Goal: Task Accomplishment & Management: Manage account settings

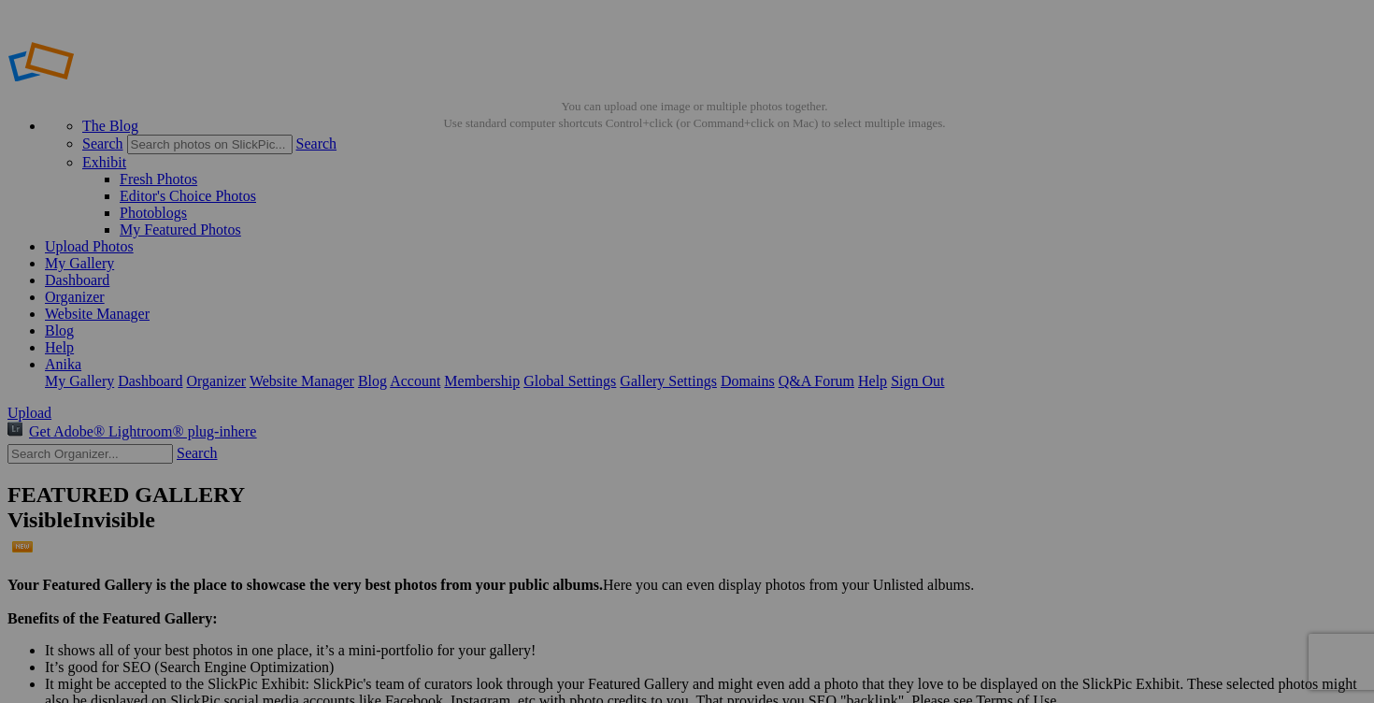
scroll to position [1315, 0]
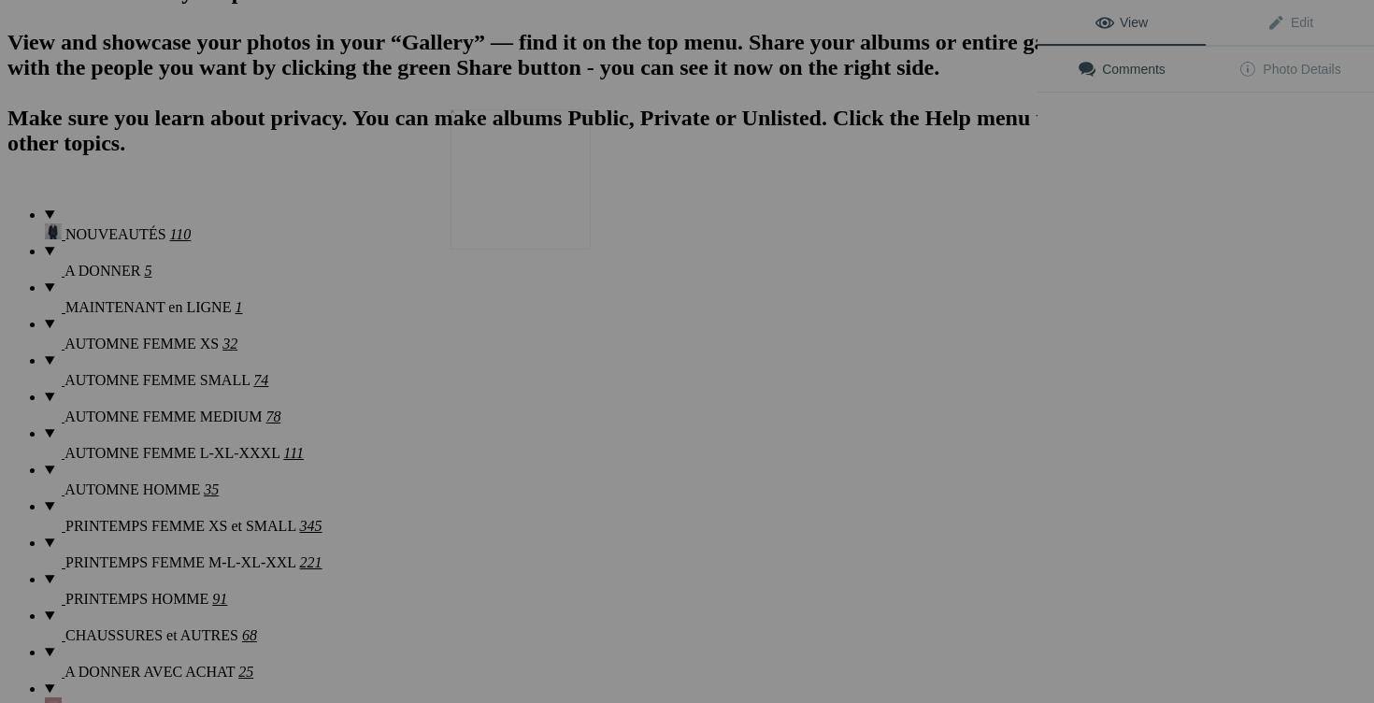
scroll to position [697, 0]
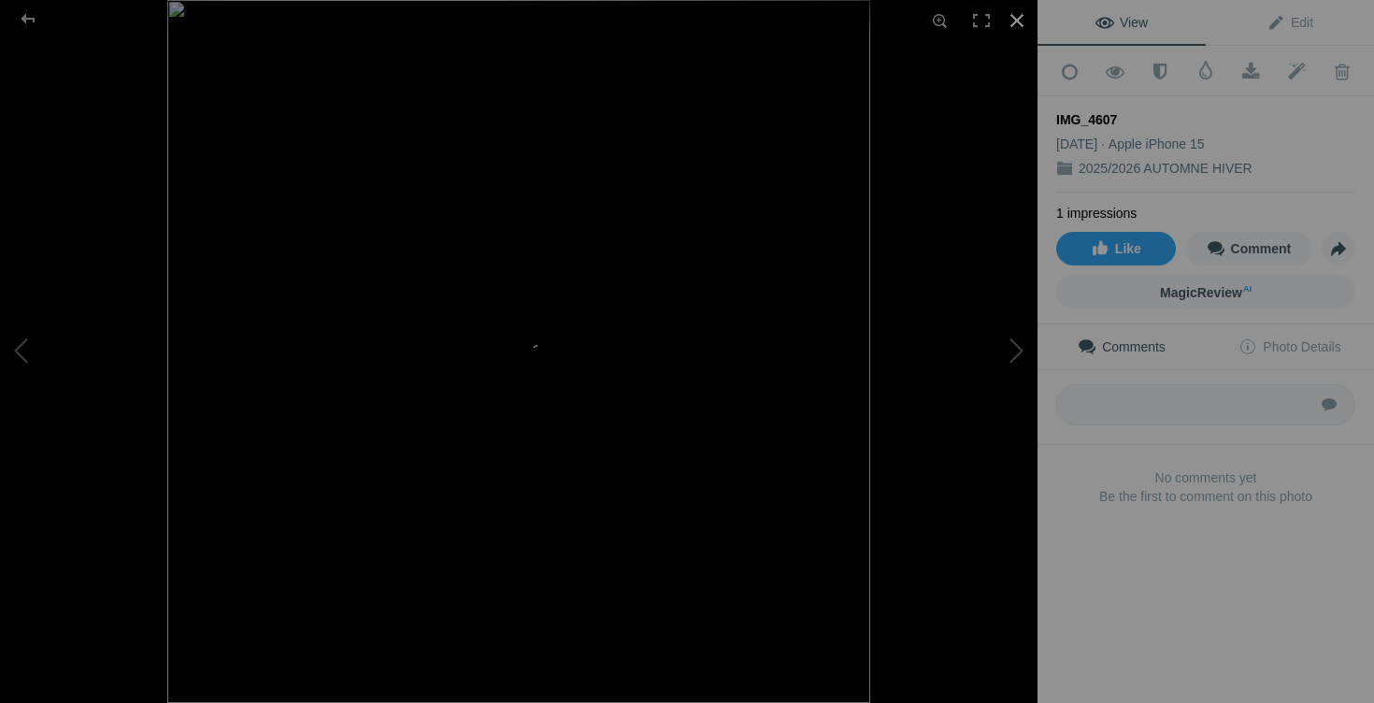
click at [1020, 25] on div at bounding box center [1016, 20] width 41 height 41
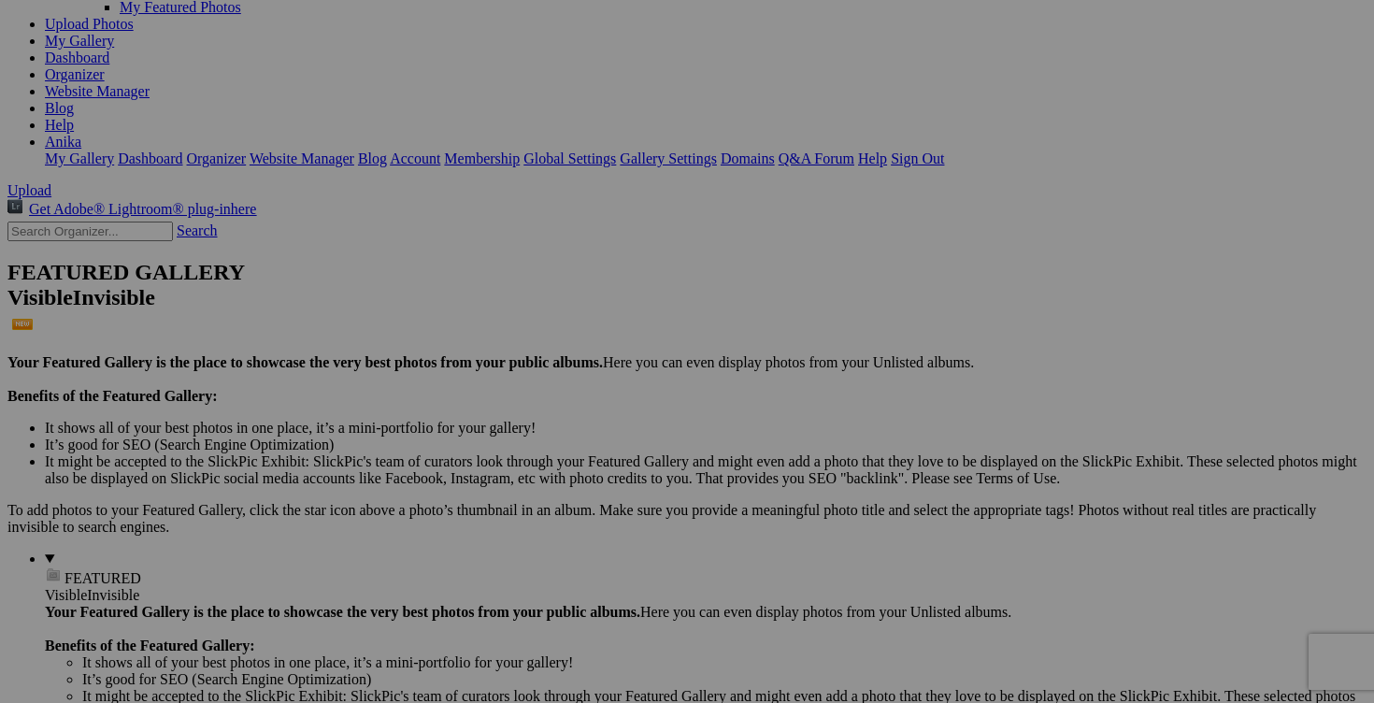
scroll to position [0, 0]
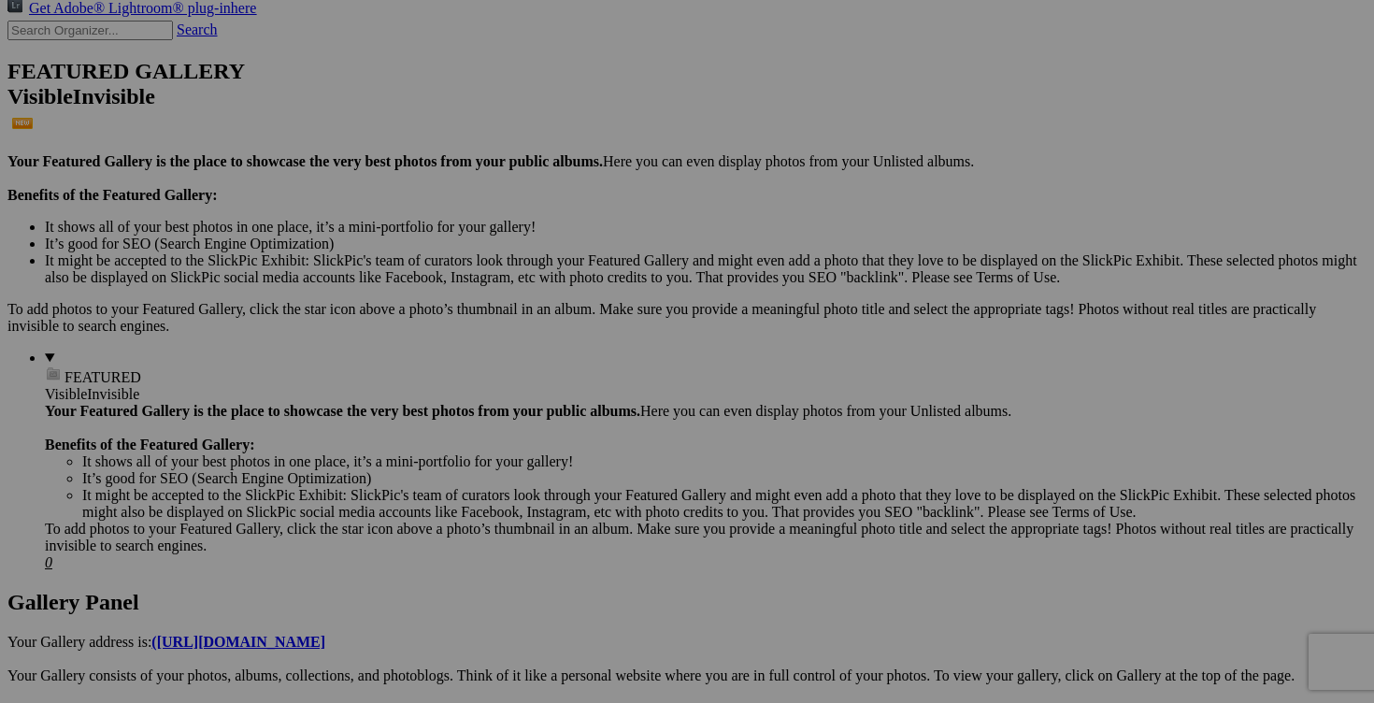
scroll to position [486, 0]
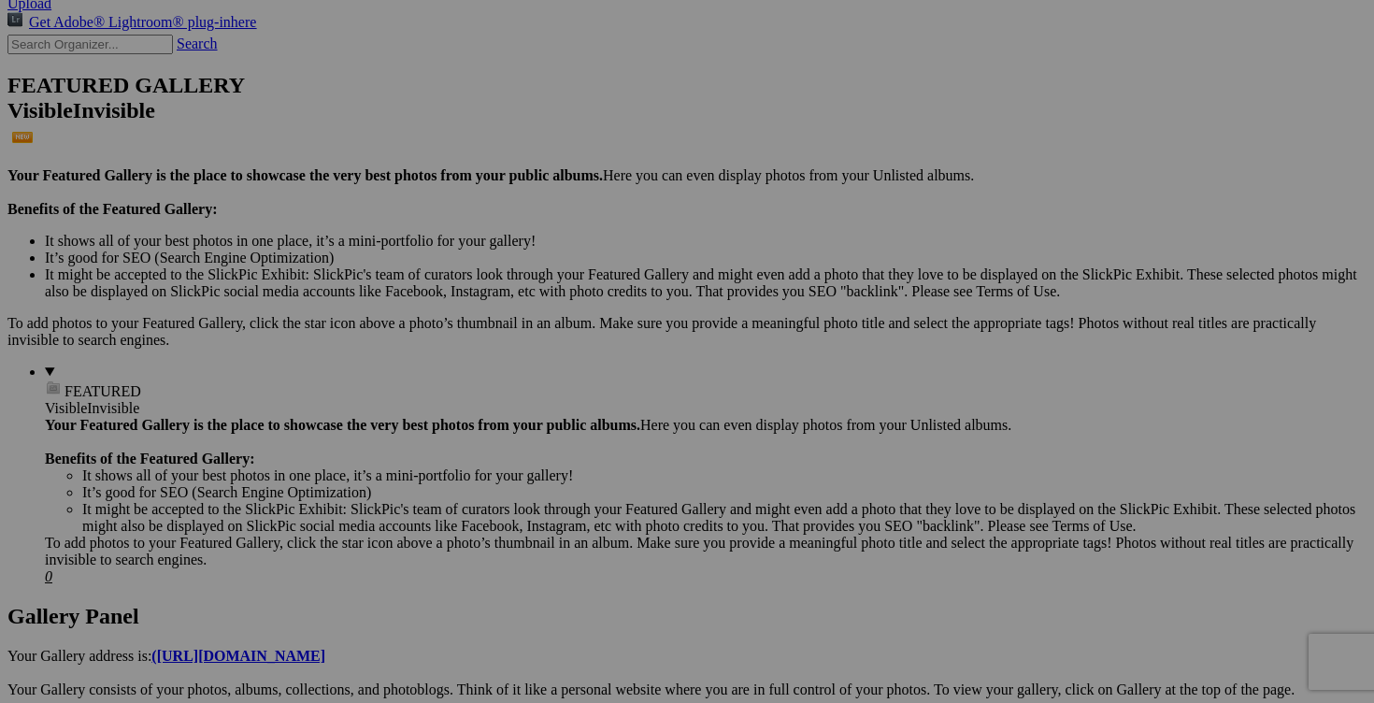
scroll to position [364, 0]
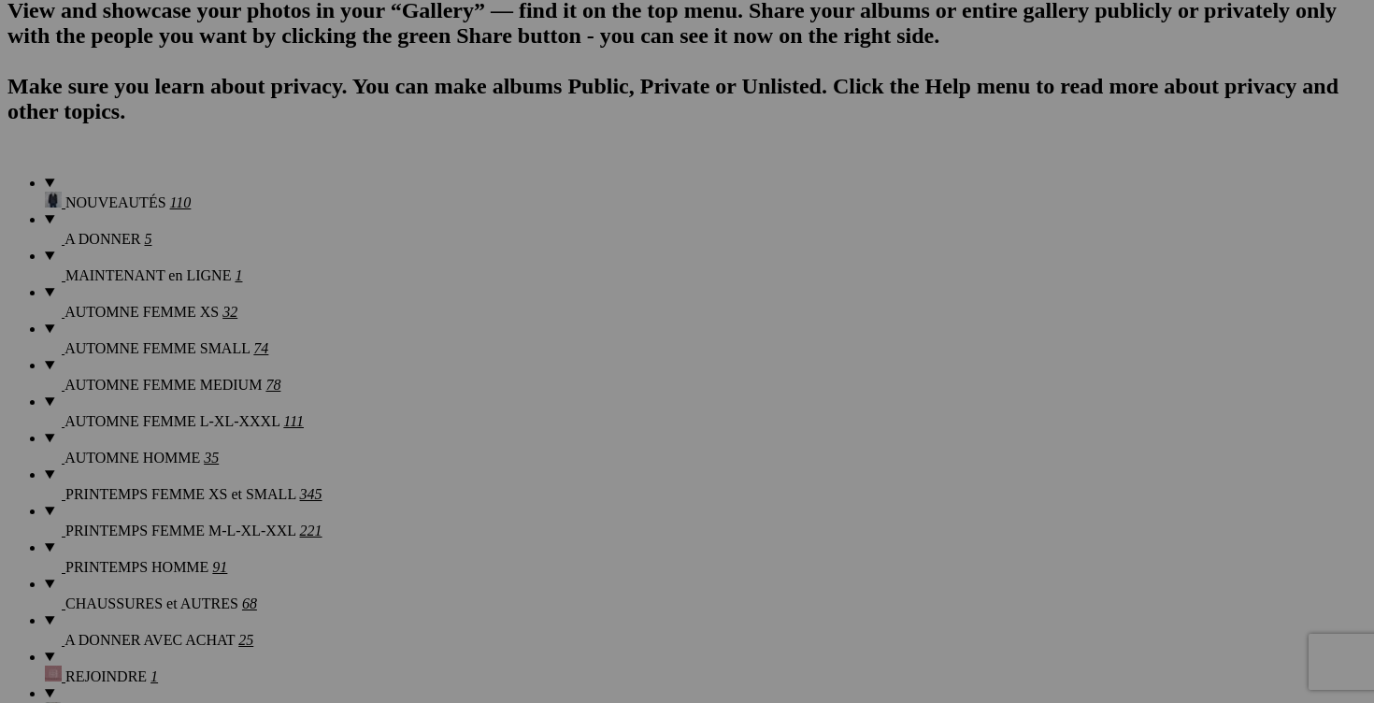
scroll to position [1318, 0]
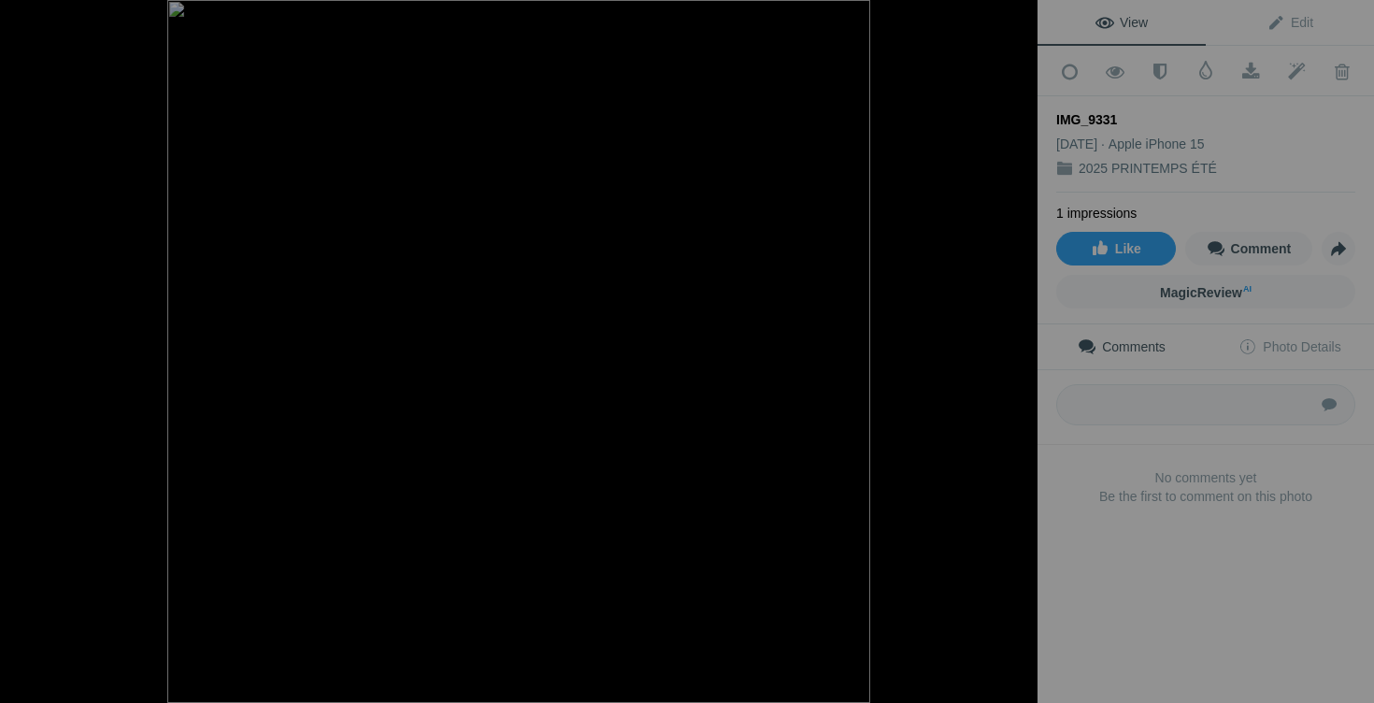
click at [1022, 19] on div at bounding box center [1016, 20] width 41 height 41
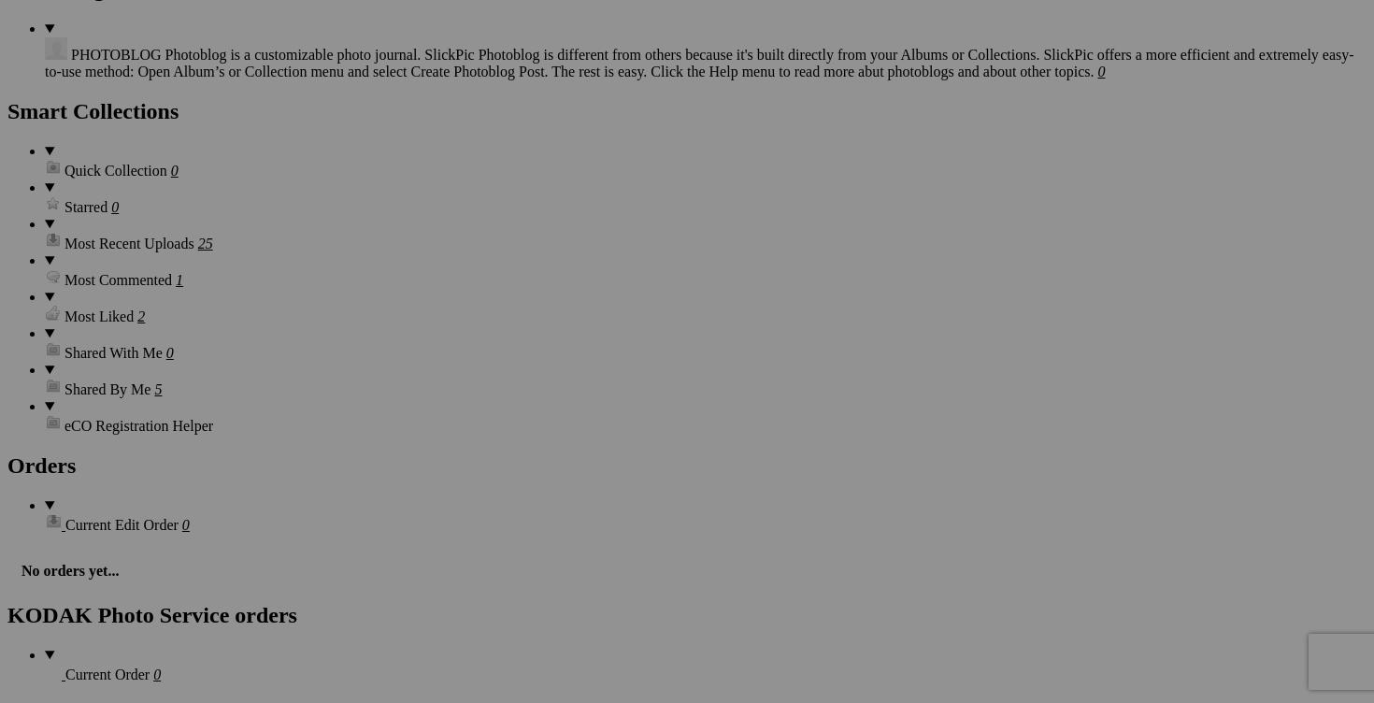
scroll to position [2667, 0]
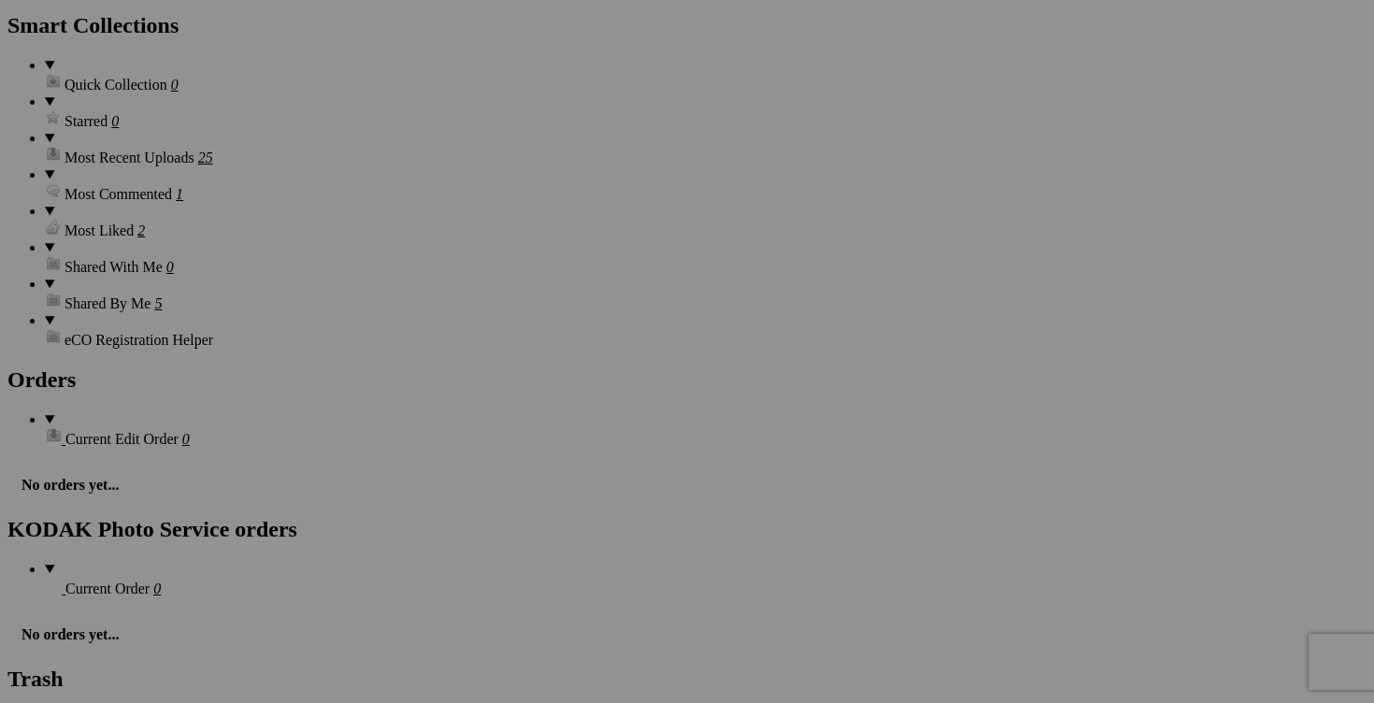
click at [563, 483] on span "Yes" at bounding box center [551, 491] width 21 height 16
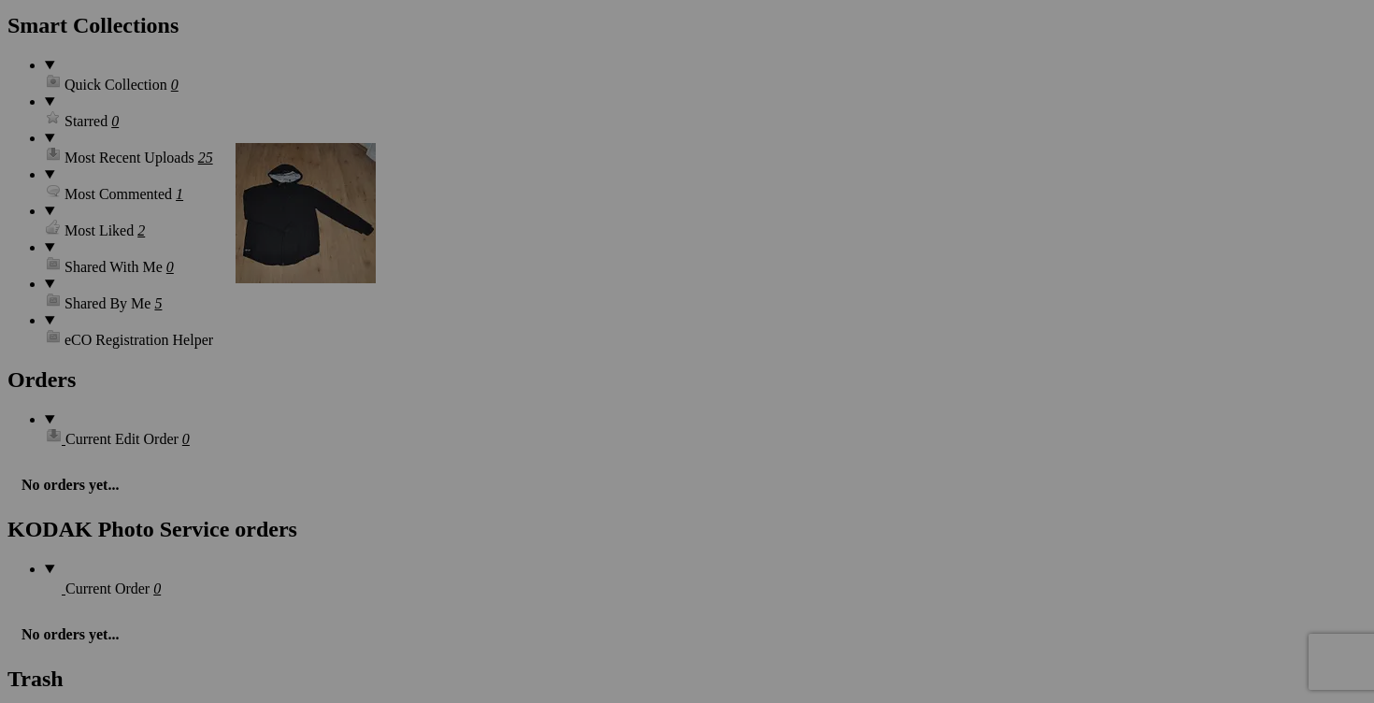
drag, startPoint x: 529, startPoint y: 513, endPoint x: 505, endPoint y: 306, distance: 208.9
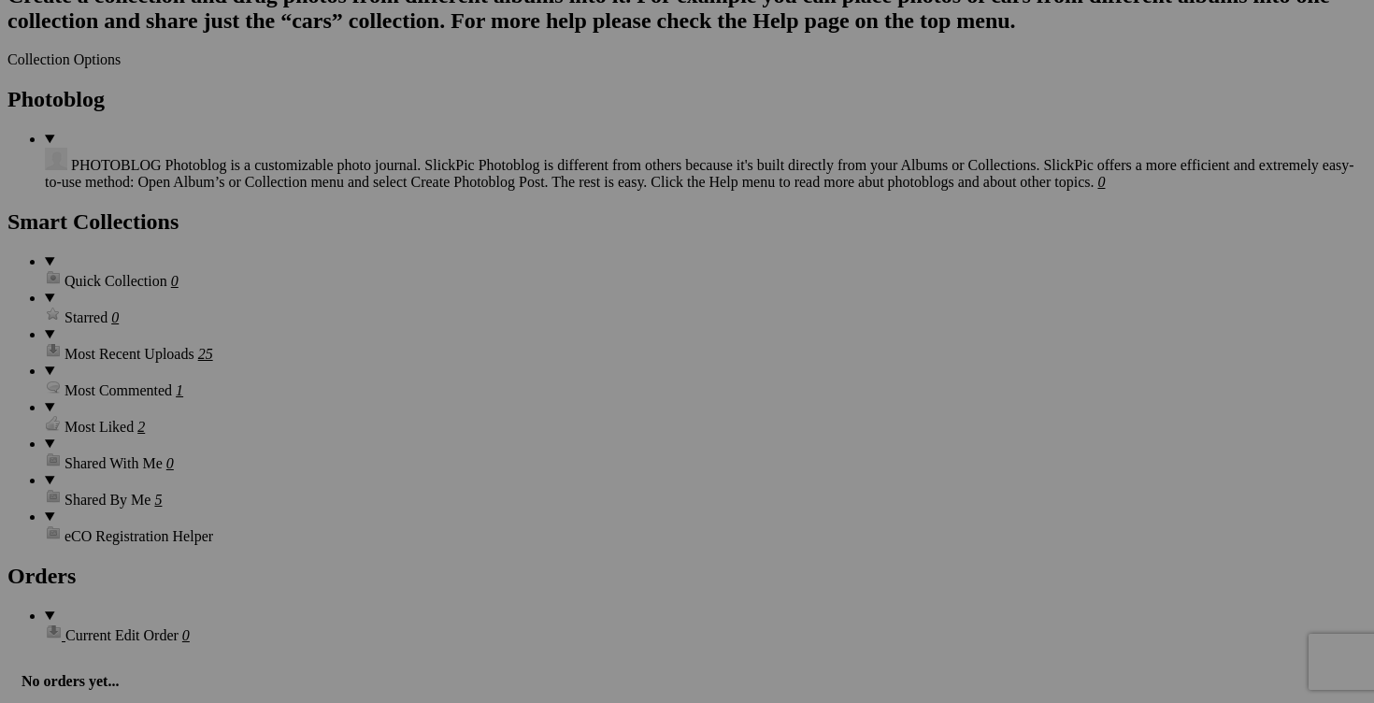
scroll to position [2350, 0]
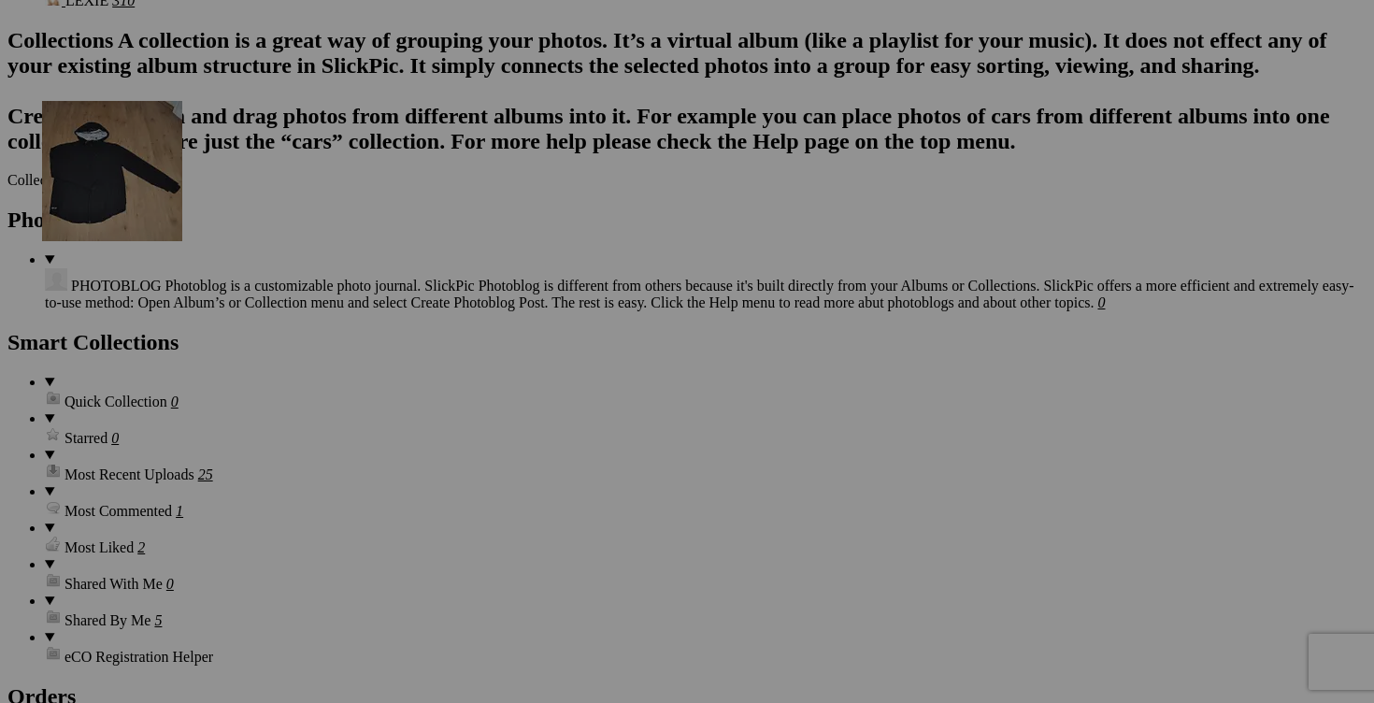
drag, startPoint x: 516, startPoint y: 546, endPoint x: 311, endPoint y: 264, distance: 348.6
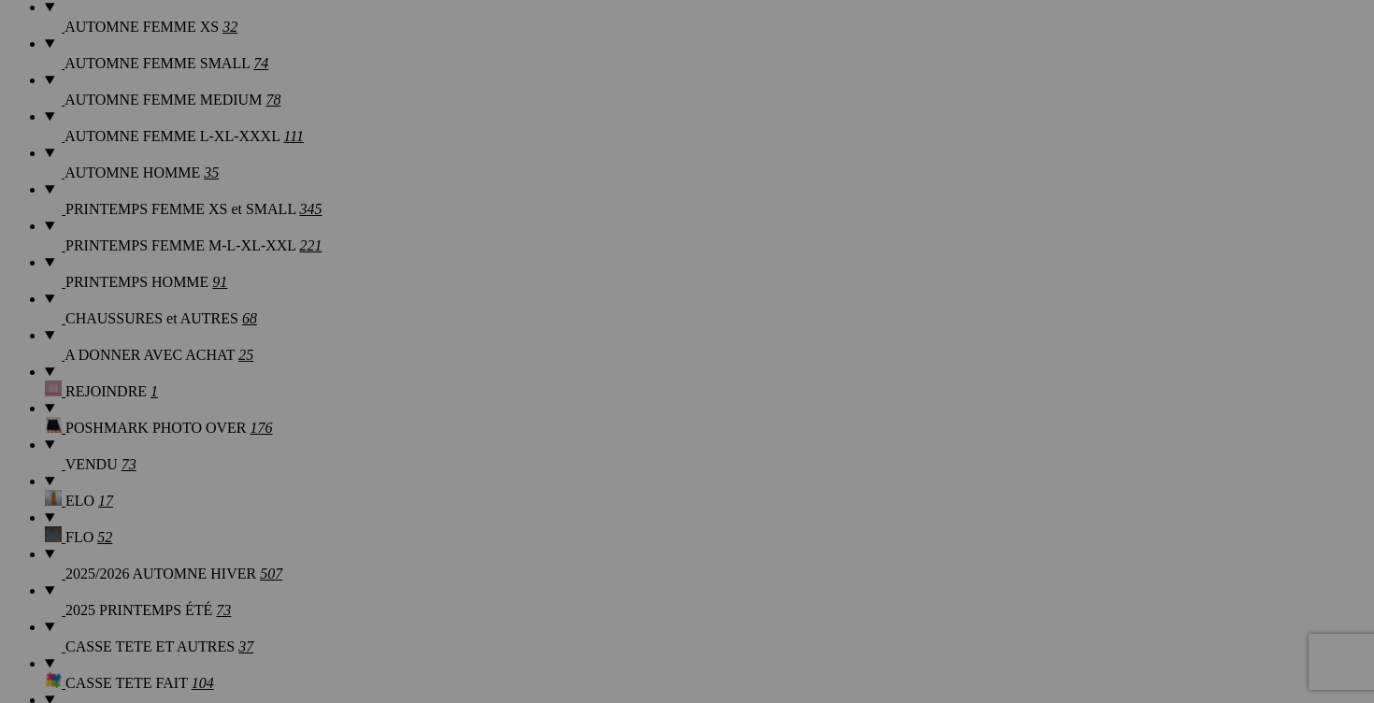
scroll to position [1597, 0]
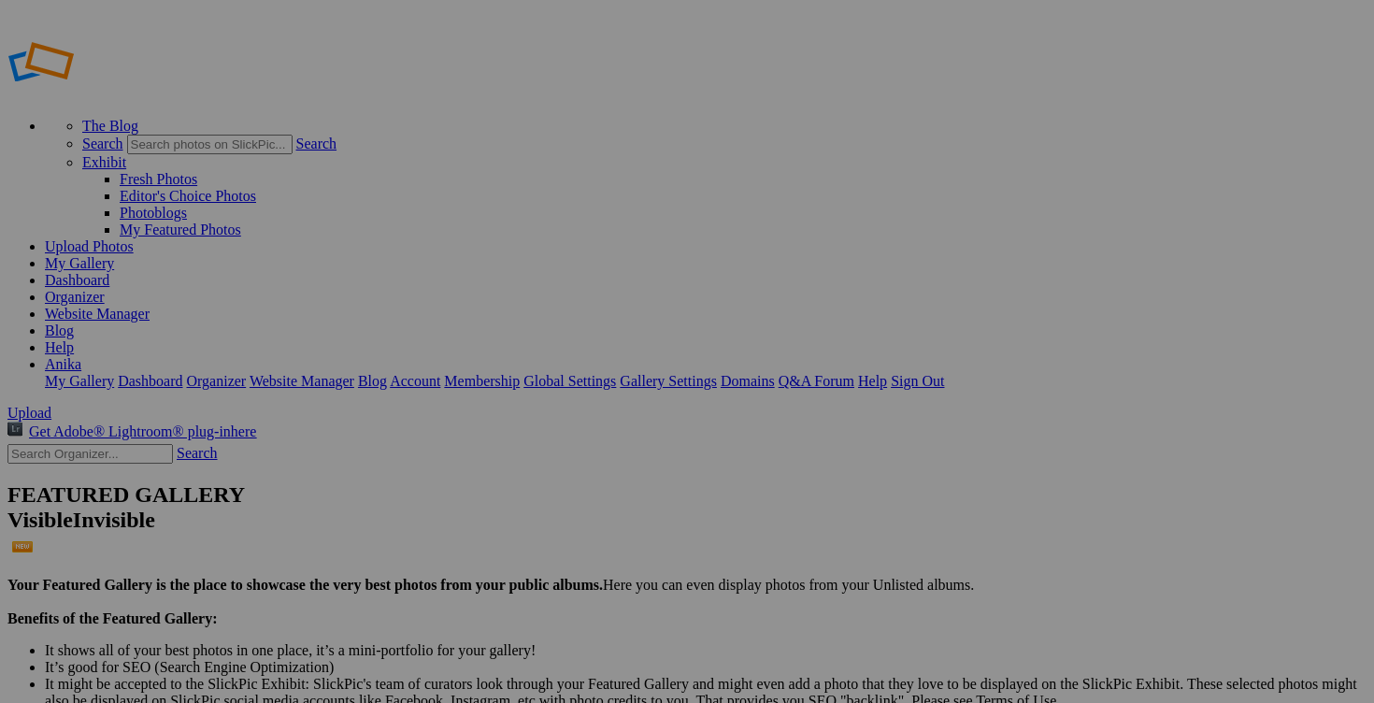
scroll to position [364, 0]
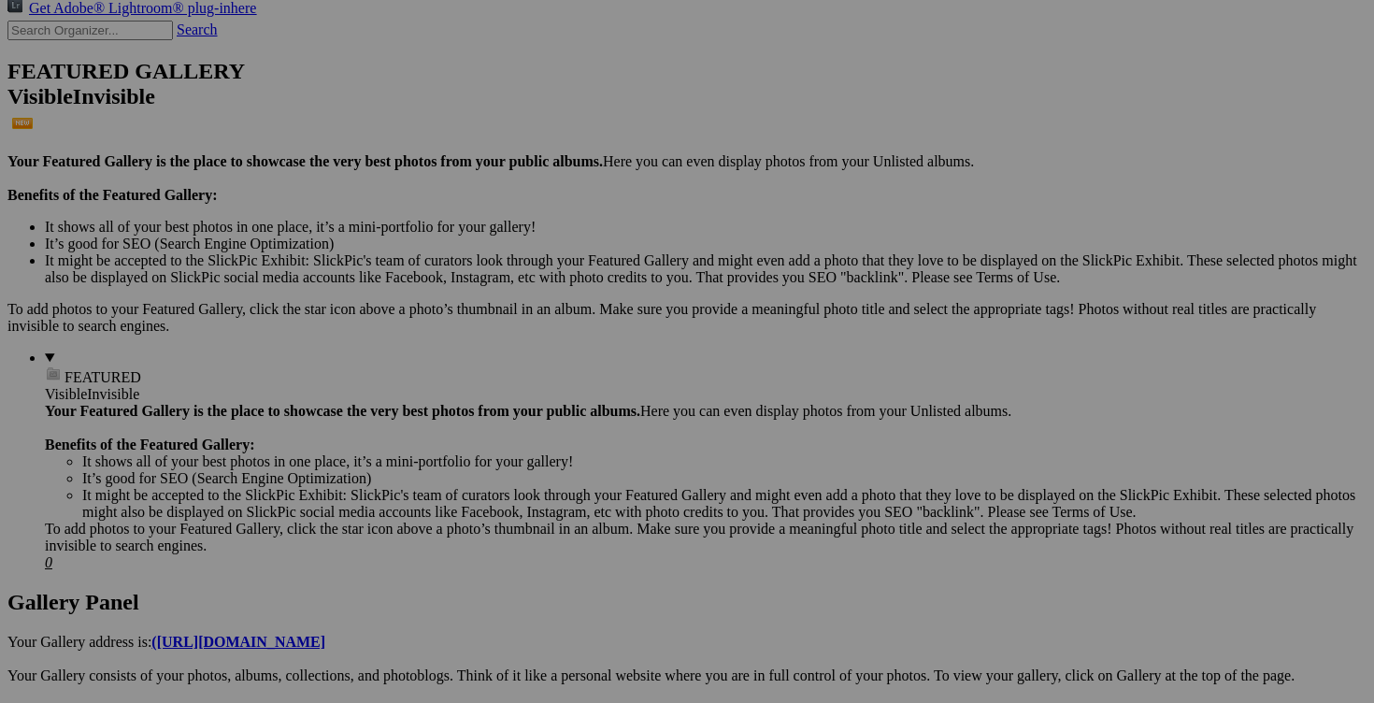
scroll to position [529, 0]
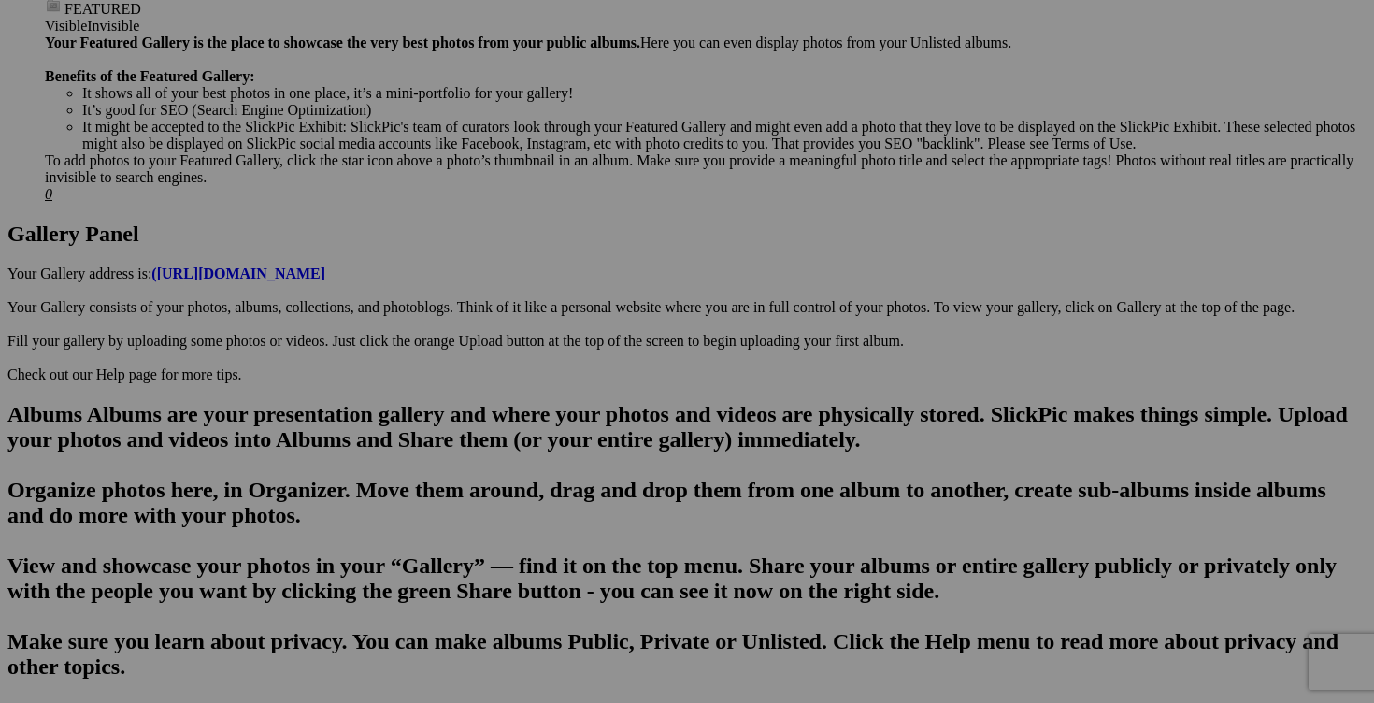
scroll to position [811, 0]
